Goal: Find specific page/section: Find specific page/section

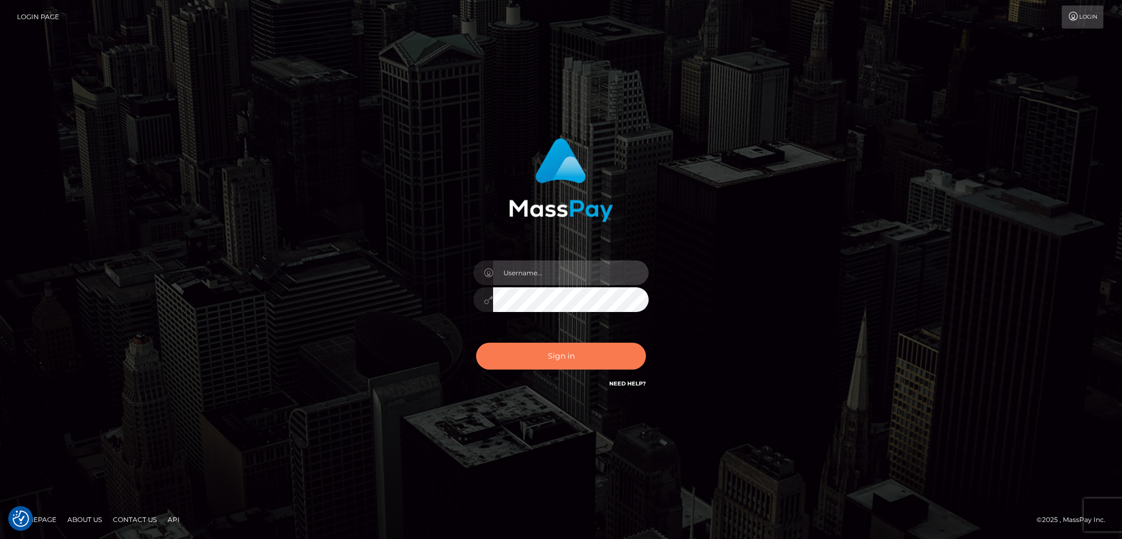
type input "alexstef"
drag, startPoint x: 580, startPoint y: 351, endPoint x: 582, endPoint y: 344, distance: 6.8
click at [581, 351] on button "Sign in" at bounding box center [561, 356] width 170 height 27
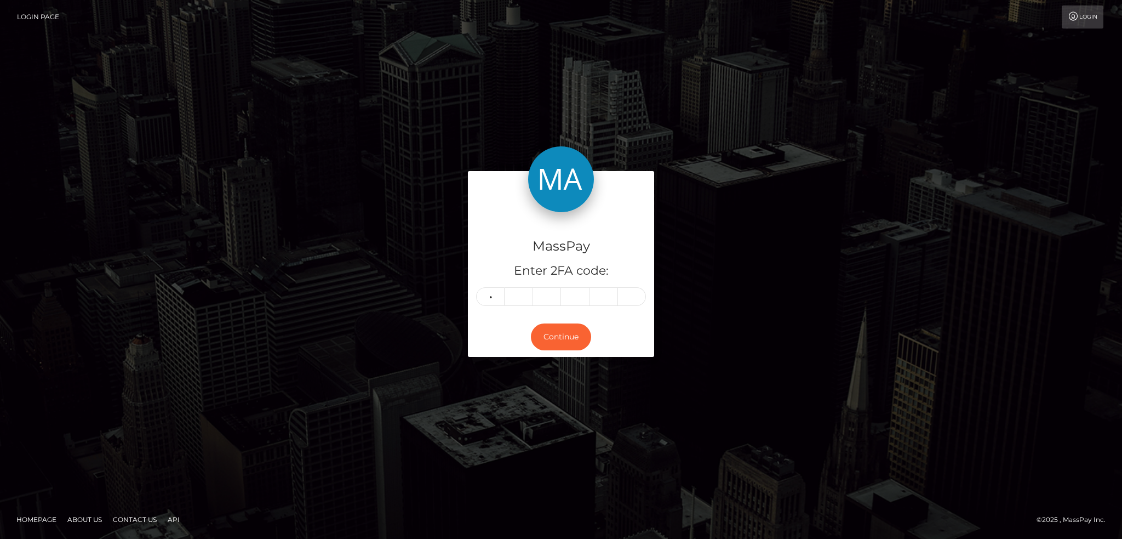
type input "6"
type input "2"
type input "9"
type input "1"
type input "2"
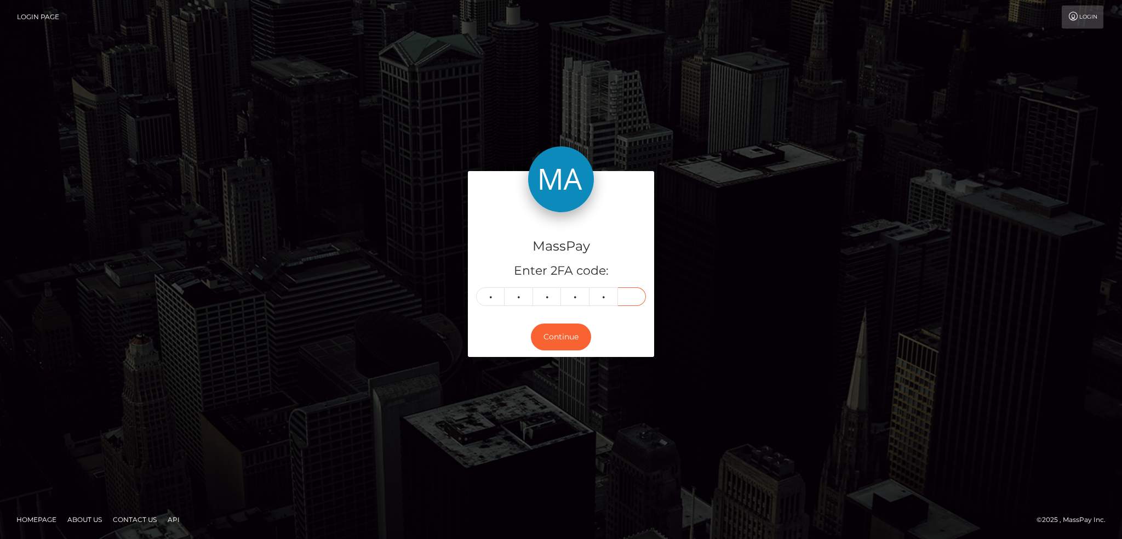
type input "5"
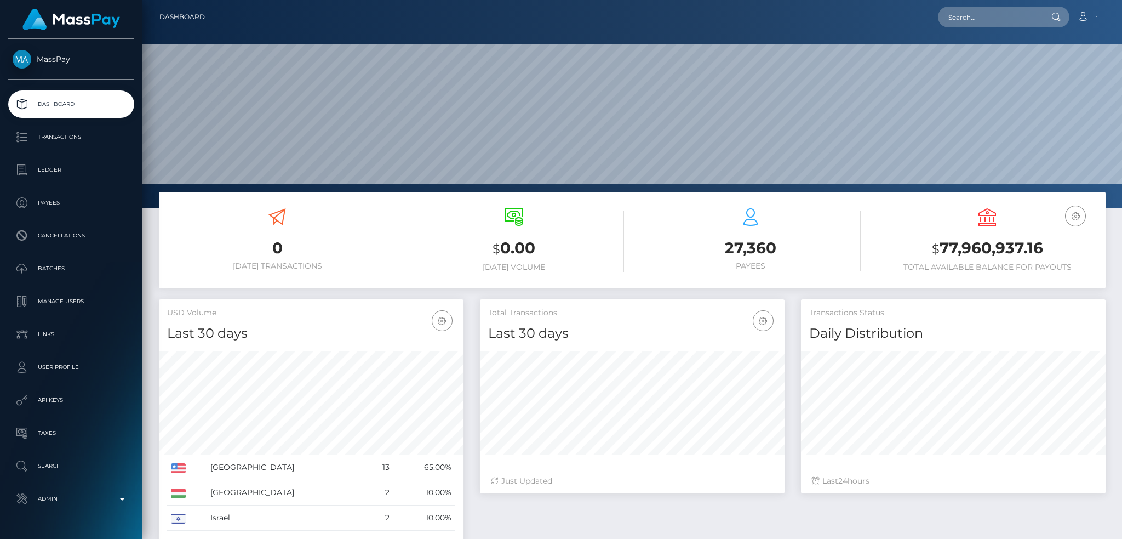
scroll to position [195, 304]
click at [994, 10] on input "text" at bounding box center [989, 17] width 103 height 21
click at [960, 21] on input "text" at bounding box center [989, 17] width 103 height 21
paste input "payduchessathena@gmail.com"
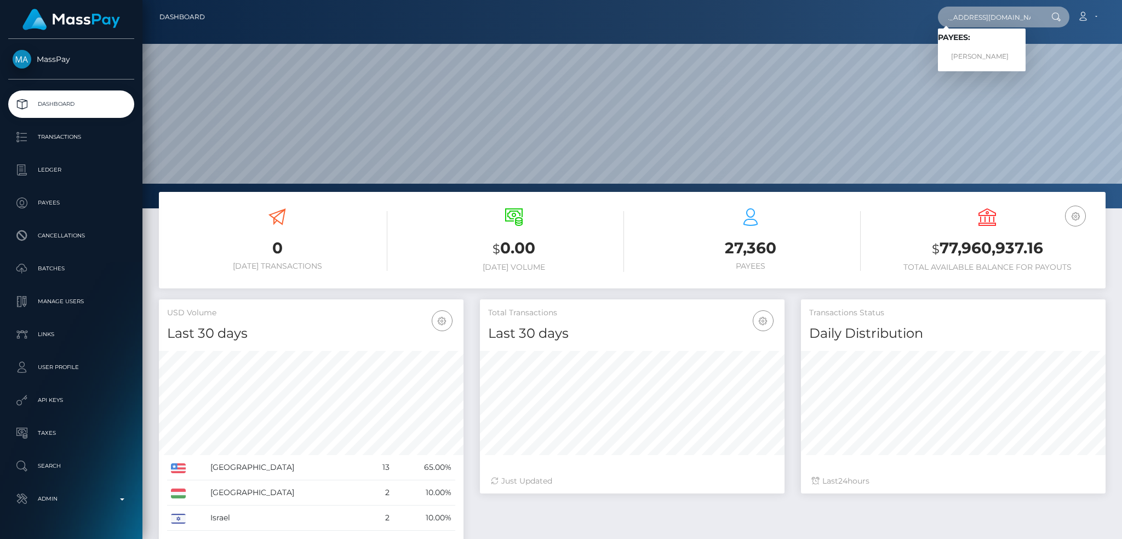
type input "payduchessathena@gmail.com"
click at [995, 51] on link "ALICIA ELIZABETH CHILES" at bounding box center [982, 57] width 88 height 20
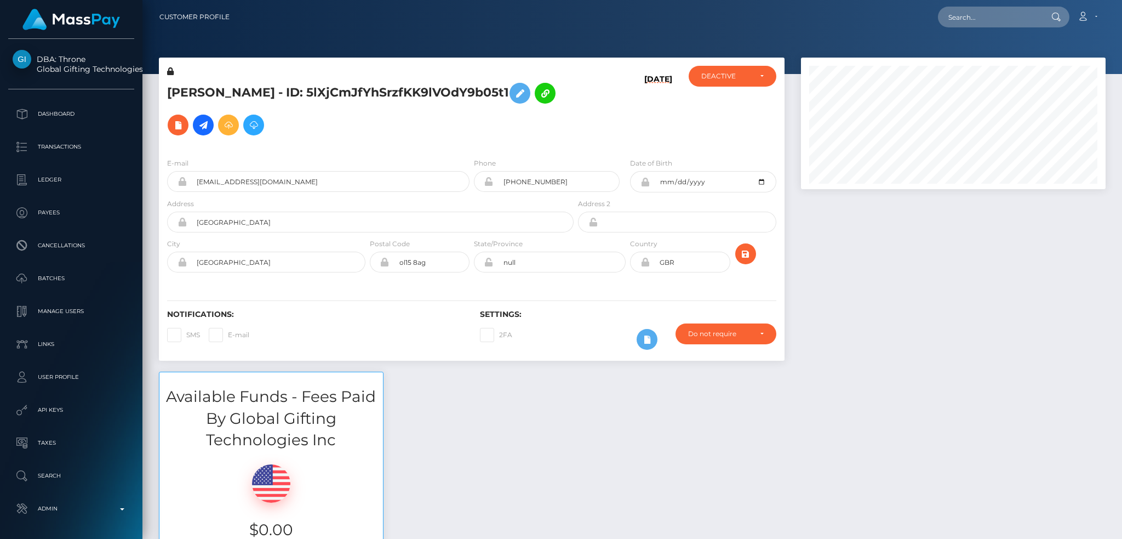
scroll to position [132, 304]
click at [980, 12] on input "text" at bounding box center [989, 17] width 103 height 21
paste input "[EMAIL_ADDRESS][DOMAIN_NAME]"
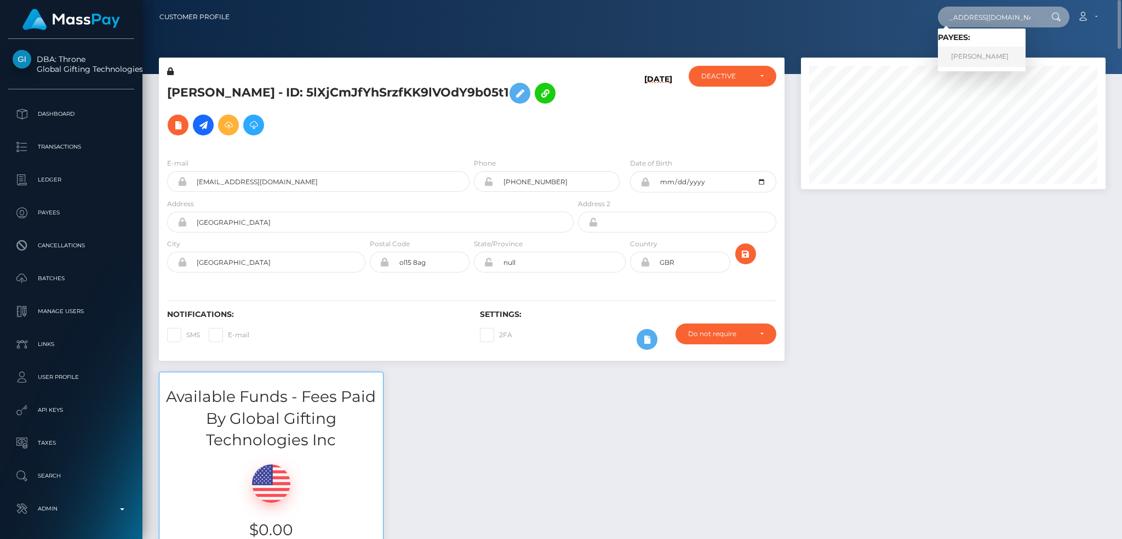
type input "[EMAIL_ADDRESS][DOMAIN_NAME]"
click at [988, 56] on link "ALICIA ELIZABETH CHILES" at bounding box center [982, 57] width 88 height 20
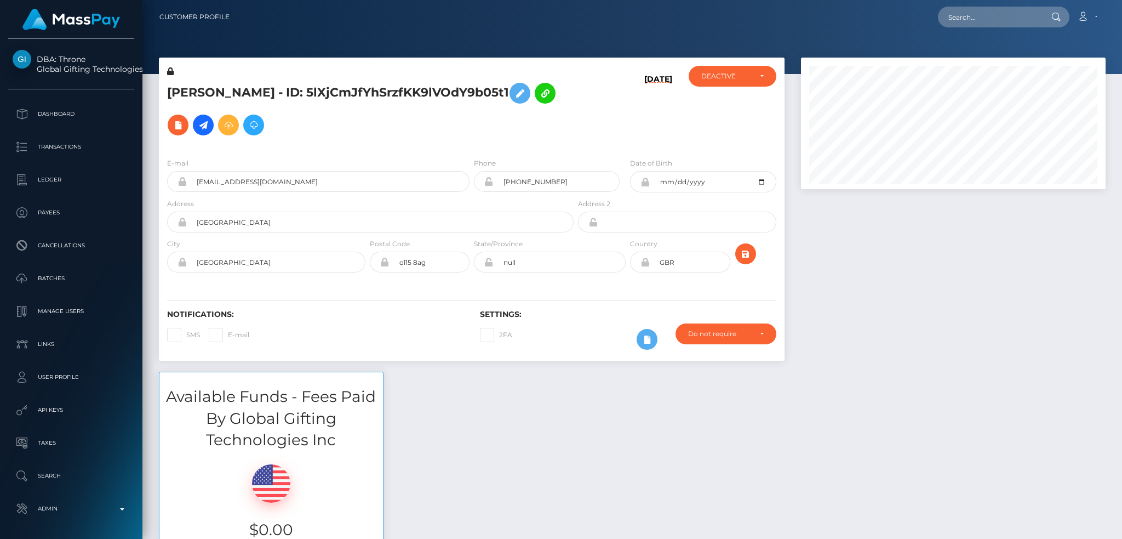
scroll to position [132, 304]
